Goal: Information Seeking & Learning: Check status

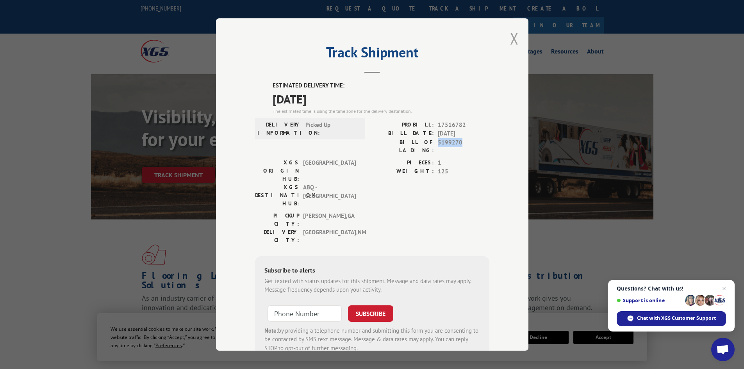
click at [511, 36] on button "Close modal" at bounding box center [514, 38] width 9 height 21
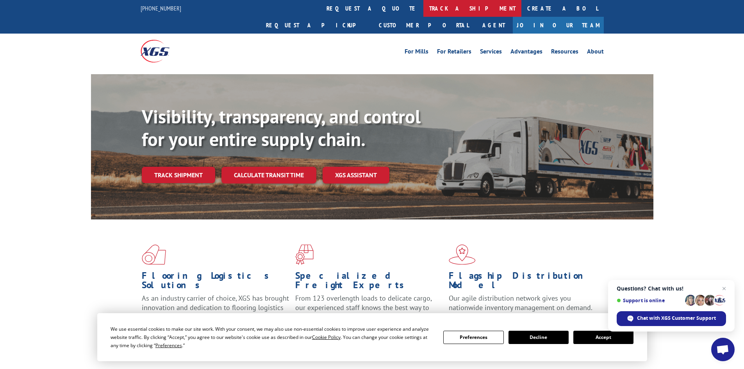
click at [423, 5] on link "track a shipment" at bounding box center [472, 8] width 98 height 17
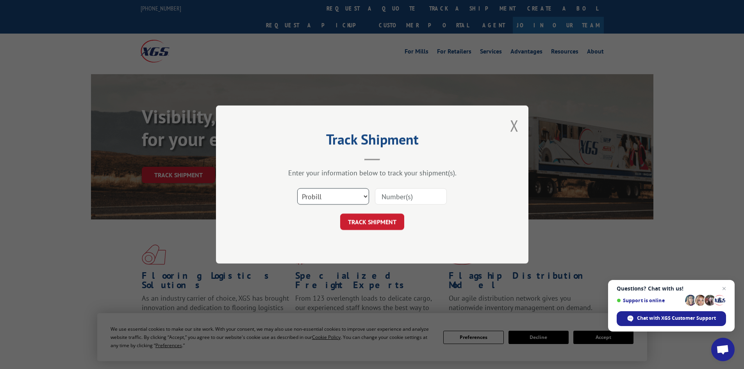
click at [340, 195] on select "Select category... Probill BOL PO" at bounding box center [333, 196] width 72 height 16
select select "bol"
click at [297, 188] on select "Select category... Probill BOL PO" at bounding box center [333, 196] width 72 height 16
click at [390, 200] on input at bounding box center [411, 196] width 72 height 16
paste input "5194007"
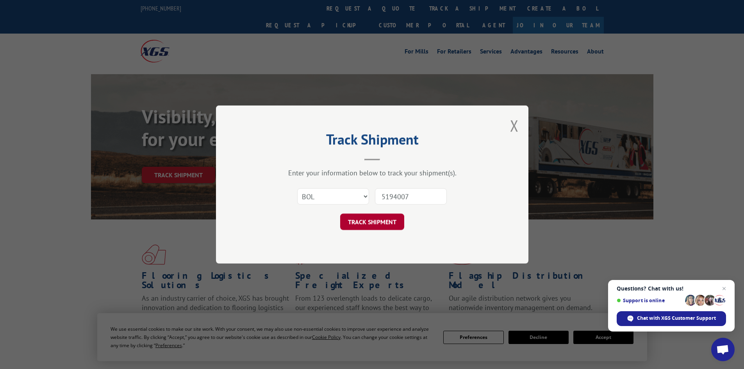
type input "5194007"
click at [367, 219] on button "TRACK SHIPMENT" at bounding box center [372, 222] width 64 height 16
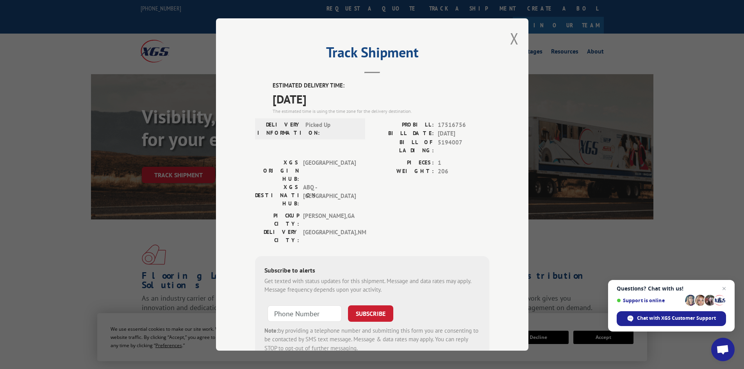
drag, startPoint x: 332, startPoint y: 94, endPoint x: 253, endPoint y: 89, distance: 79.0
click at [255, 89] on div "ESTIMATED DELIVERY TIME: [DATE] The estimated time is using the time zone for t…" at bounding box center [372, 221] width 234 height 281
copy div "ESTIMATED DELIVERY TIME: [DATE]"
drag, startPoint x: 458, startPoint y: 141, endPoint x: 436, endPoint y: 140, distance: 21.9
click at [438, 140] on span "5194007" at bounding box center [464, 146] width 52 height 16
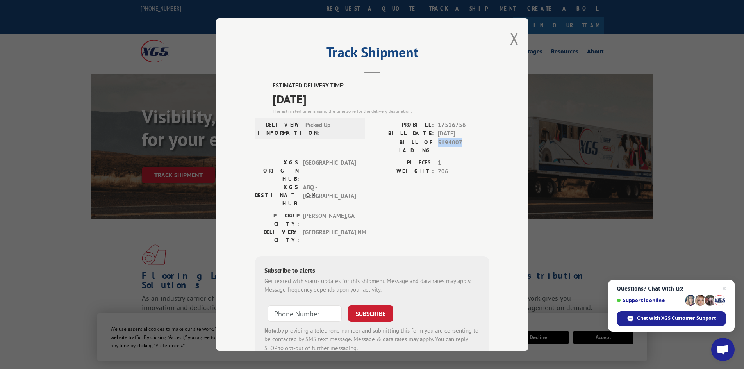
copy span "5194007"
